Goal: Entertainment & Leisure: Consume media (video, audio)

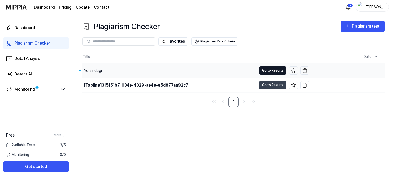
click at [272, 68] on button "Go to Results" at bounding box center [272, 70] width 27 height 8
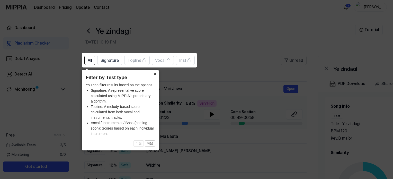
click at [155, 73] on button "×" at bounding box center [155, 73] width 8 height 7
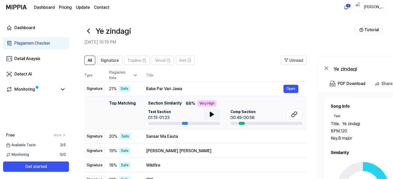
click at [211, 113] on icon at bounding box center [212, 114] width 4 height 5
click at [209, 112] on icon at bounding box center [212, 114] width 6 height 6
click at [288, 86] on button "Open" at bounding box center [290, 89] width 15 height 8
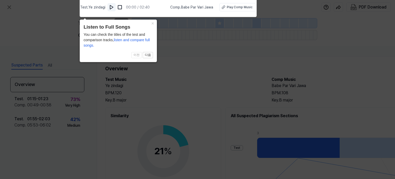
click at [114, 7] on img at bounding box center [111, 7] width 5 height 5
click at [153, 25] on button "×" at bounding box center [153, 23] width 8 height 7
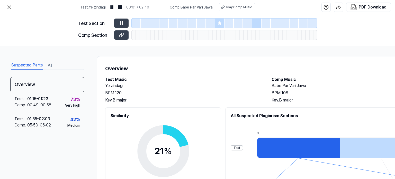
click at [153, 25] on div at bounding box center [154, 23] width 9 height 9
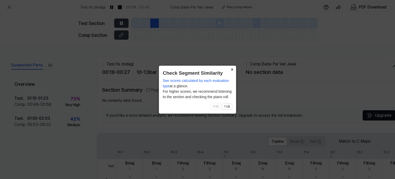
click at [233, 72] on button "×" at bounding box center [232, 69] width 8 height 7
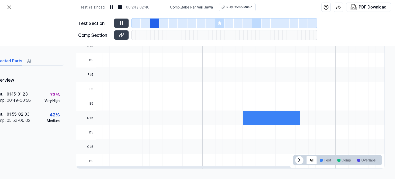
scroll to position [0, 23]
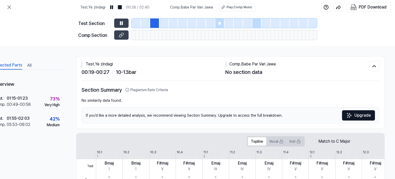
click at [153, 23] on div at bounding box center [154, 23] width 9 height 9
click at [236, 5] on div "Play Comp Music" at bounding box center [239, 7] width 26 height 5
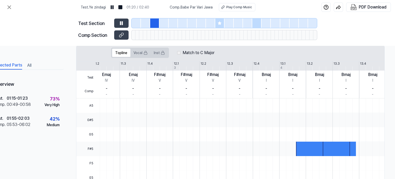
scroll to position [0, 0]
